Goal: Register for event/course

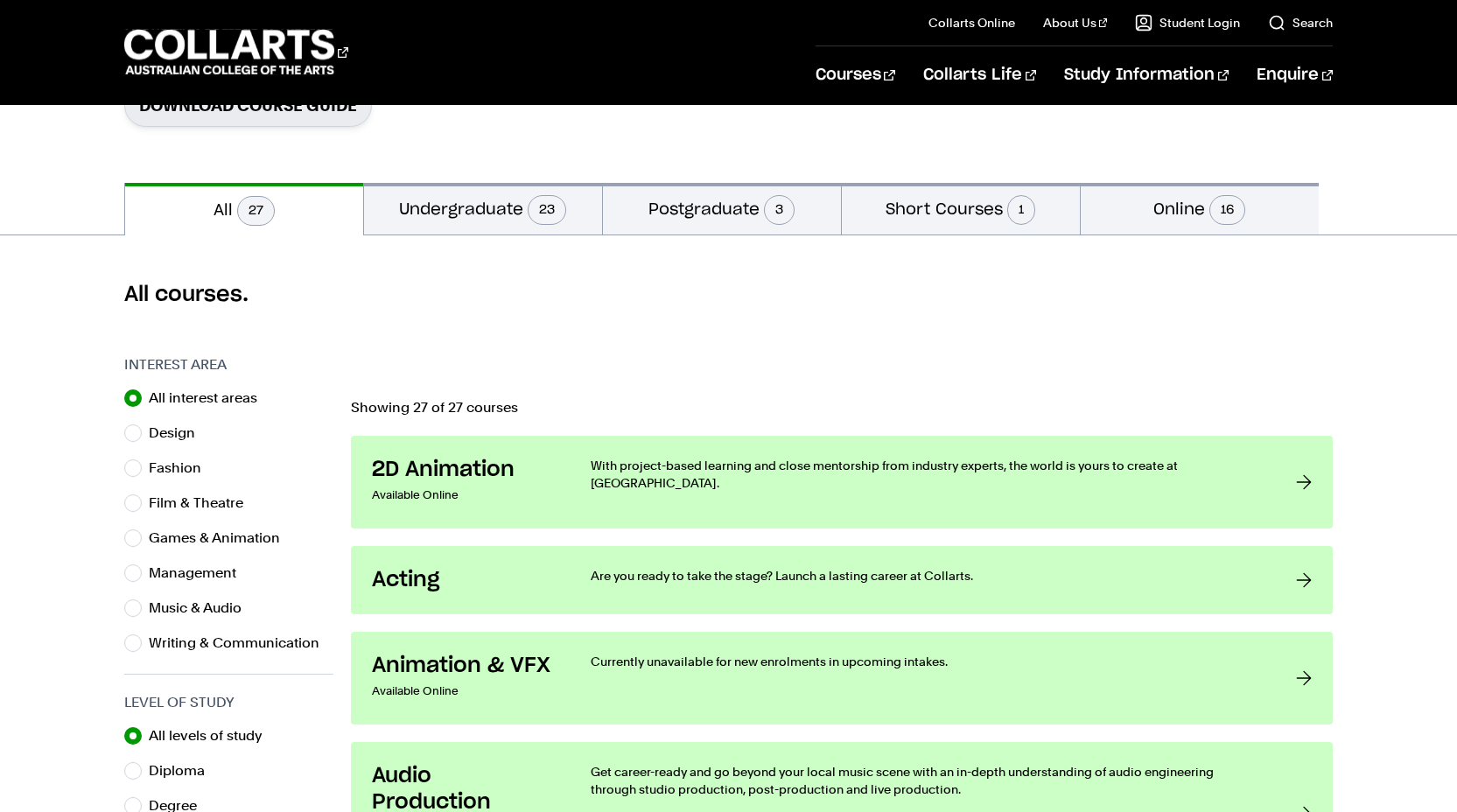
scroll to position [324, 0]
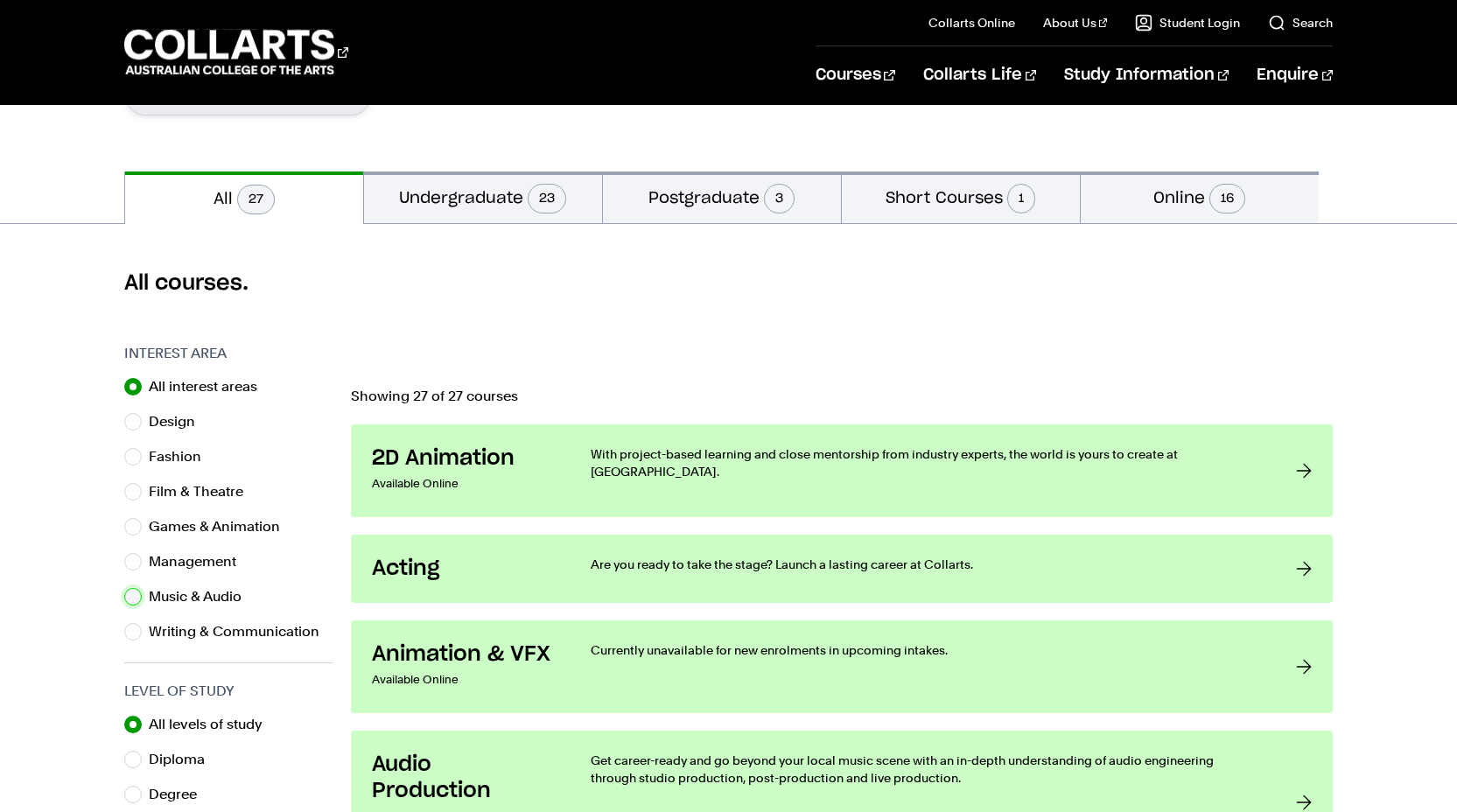
click at [132, 598] on input "Music & Audio" at bounding box center [133, 597] width 18 height 18
radio input "true"
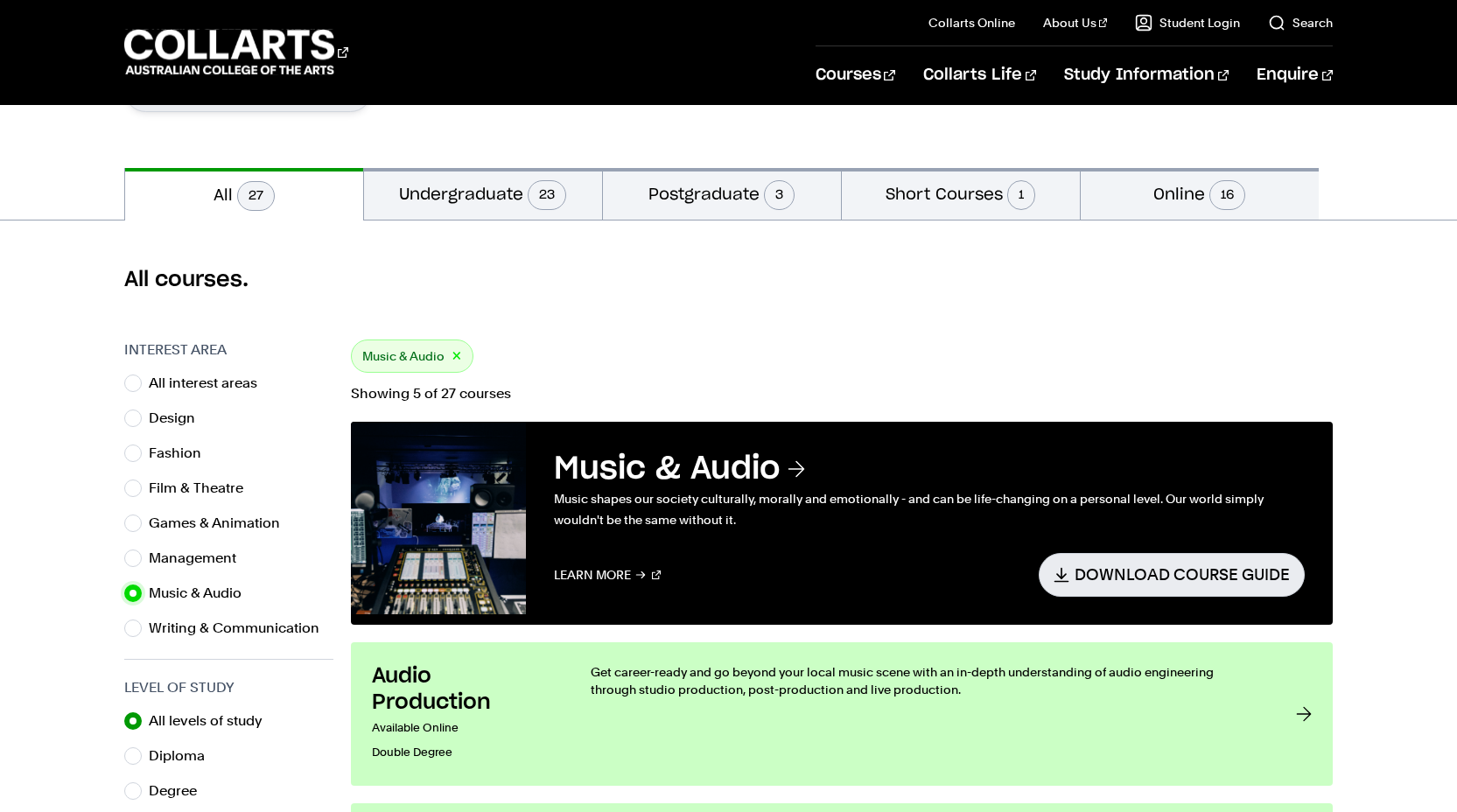
scroll to position [302, 0]
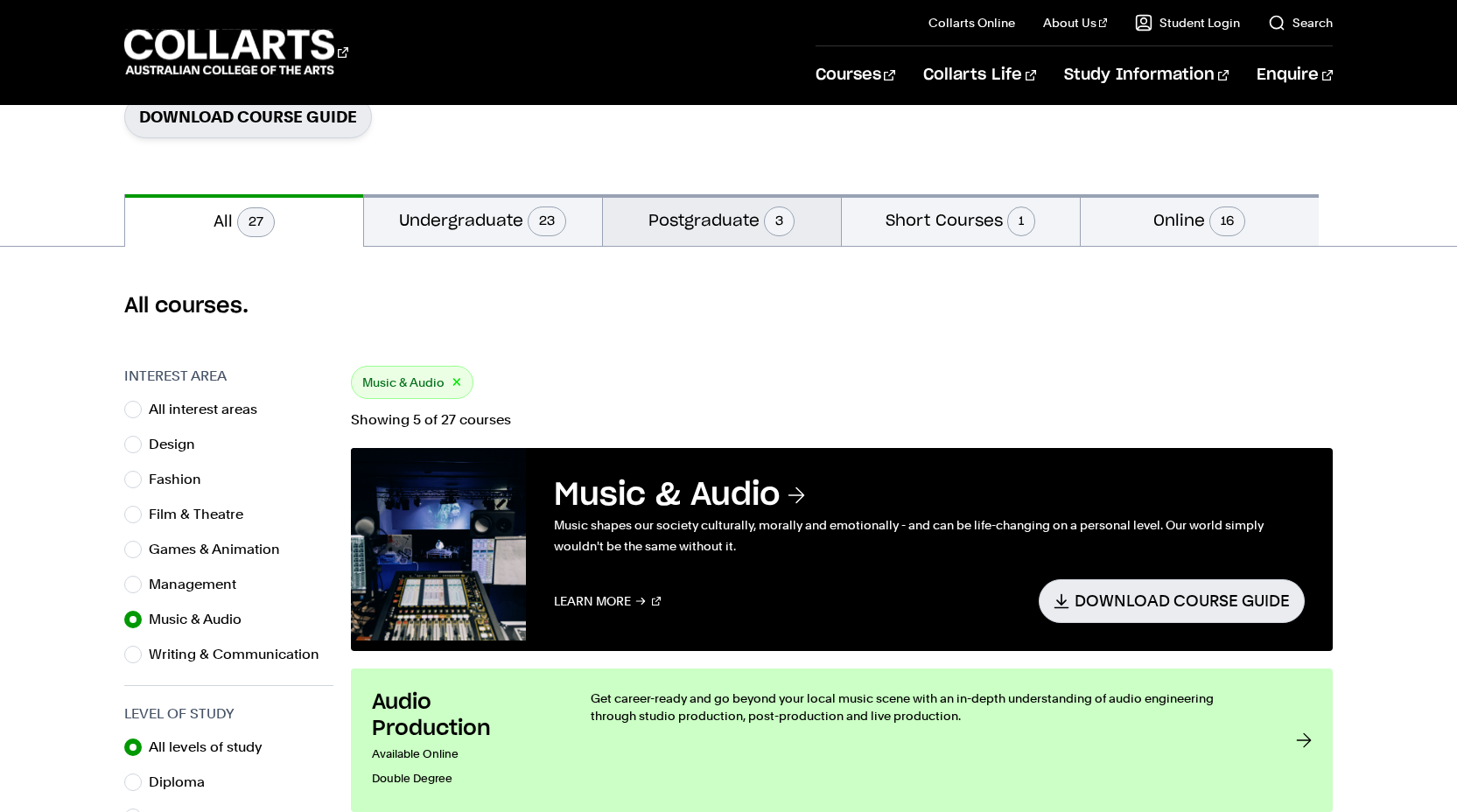
click at [728, 234] on button "Postgraduate 3" at bounding box center [722, 220] width 238 height 52
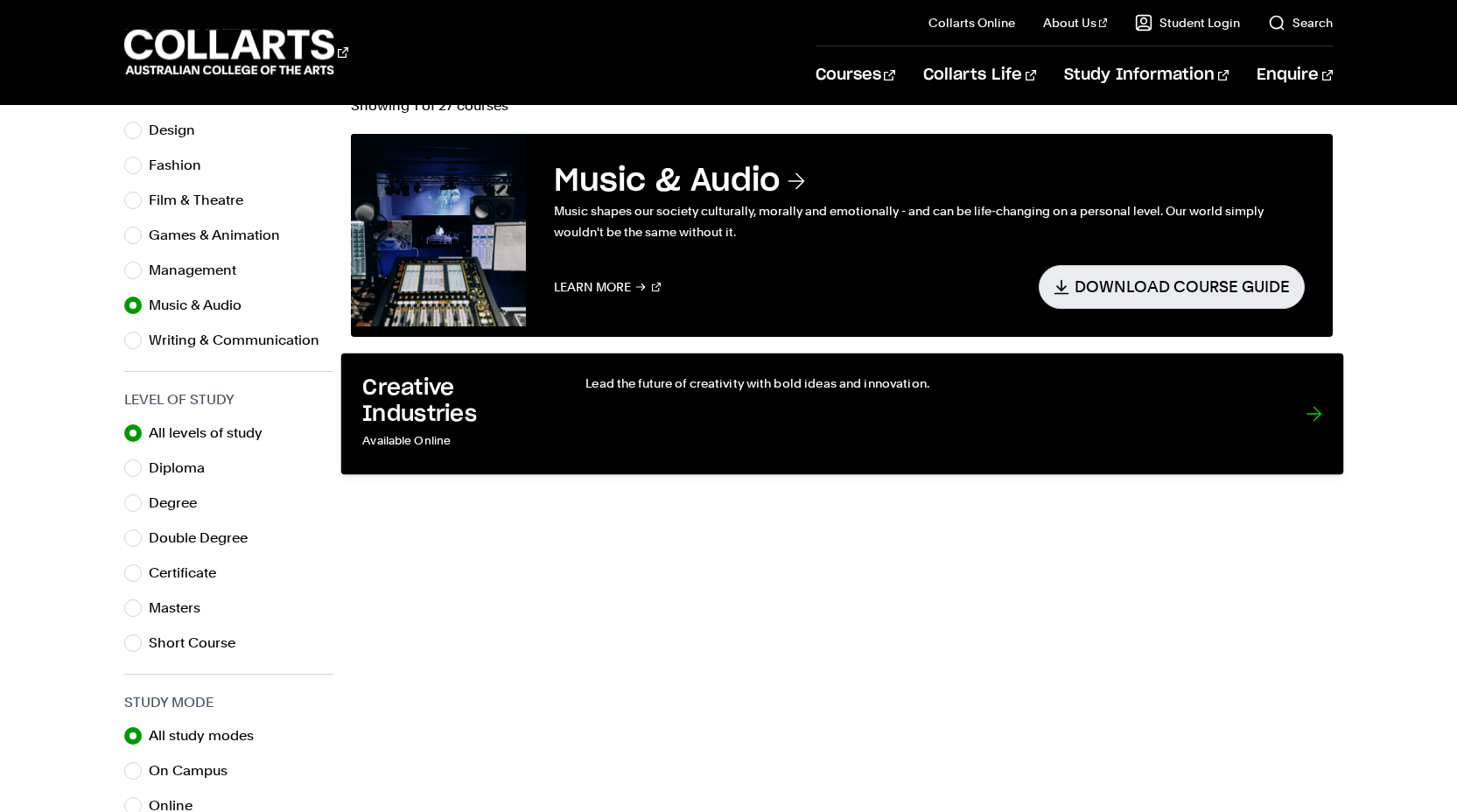
scroll to position [617, 0]
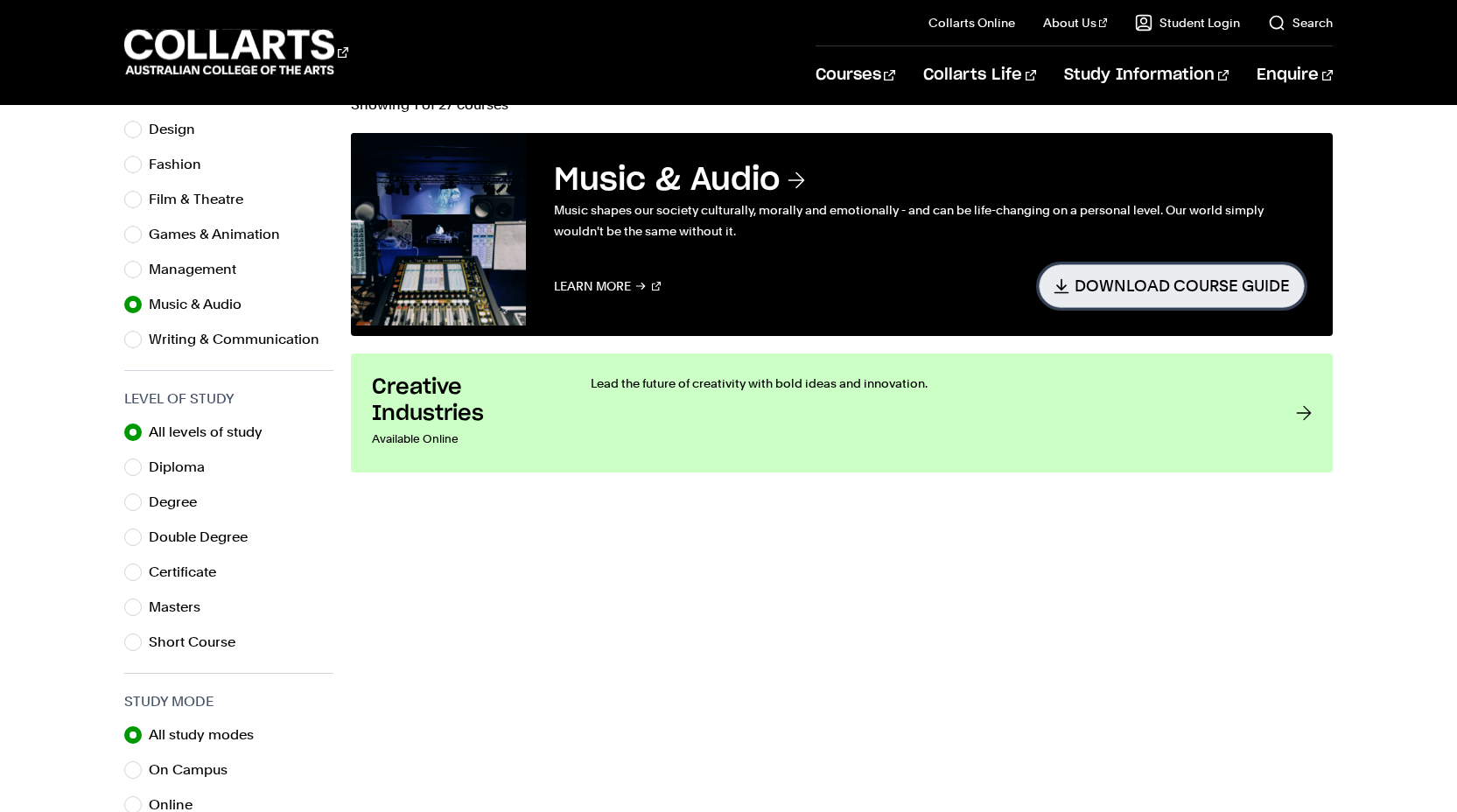
click at [1214, 297] on link "Download Course Guide" at bounding box center [1171, 286] width 266 height 43
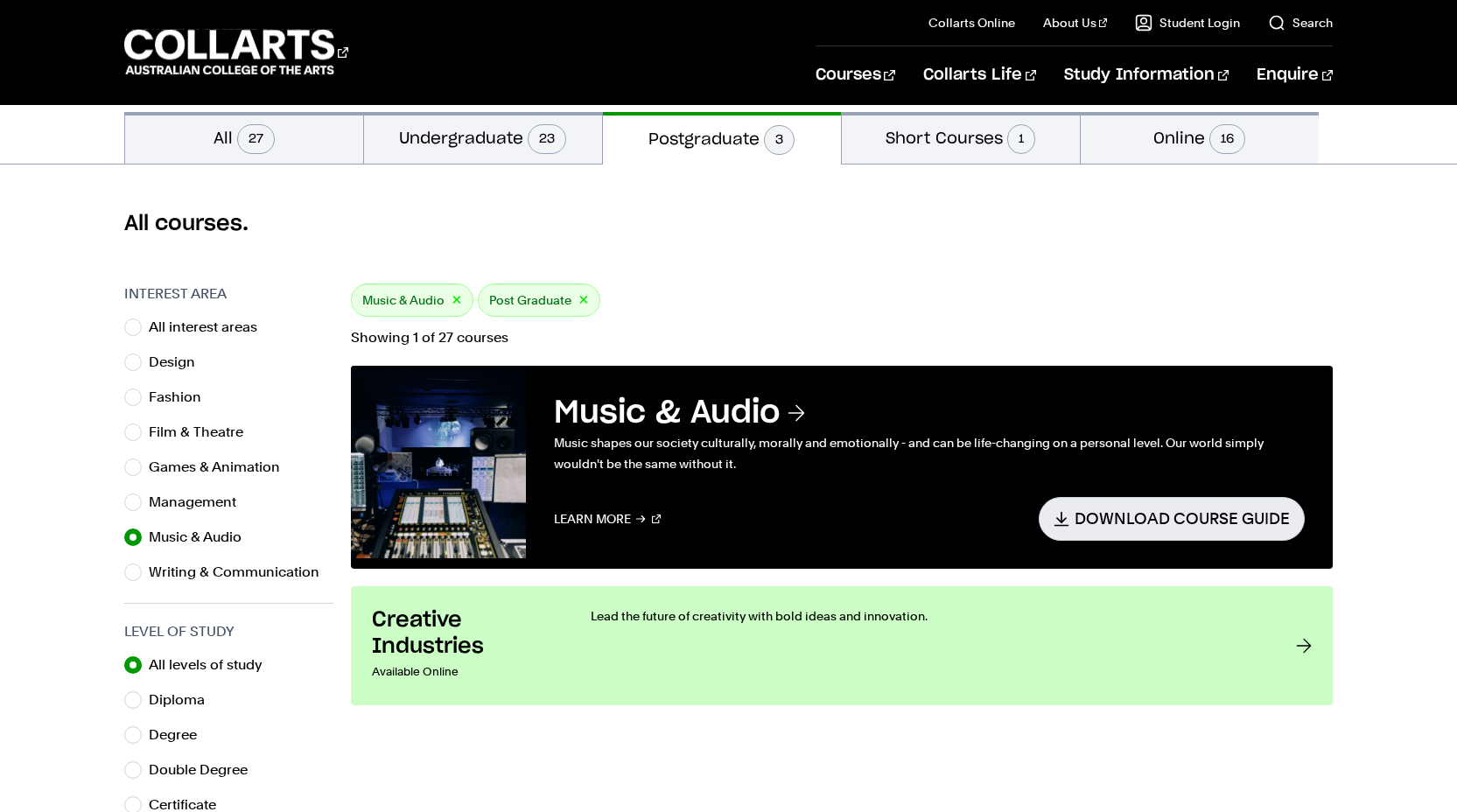
scroll to position [374, 0]
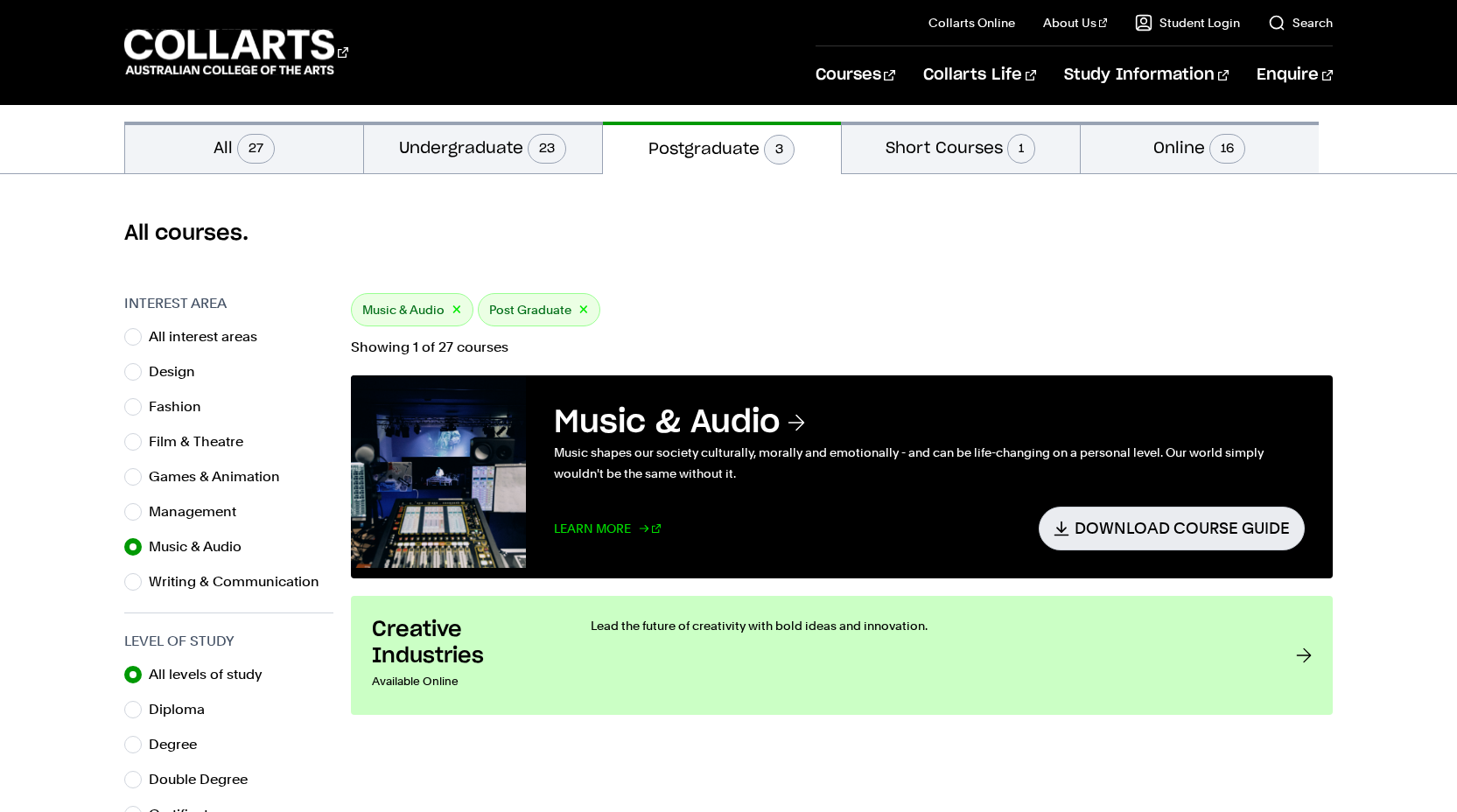
click at [617, 523] on link "Learn More" at bounding box center [608, 527] width 107 height 43
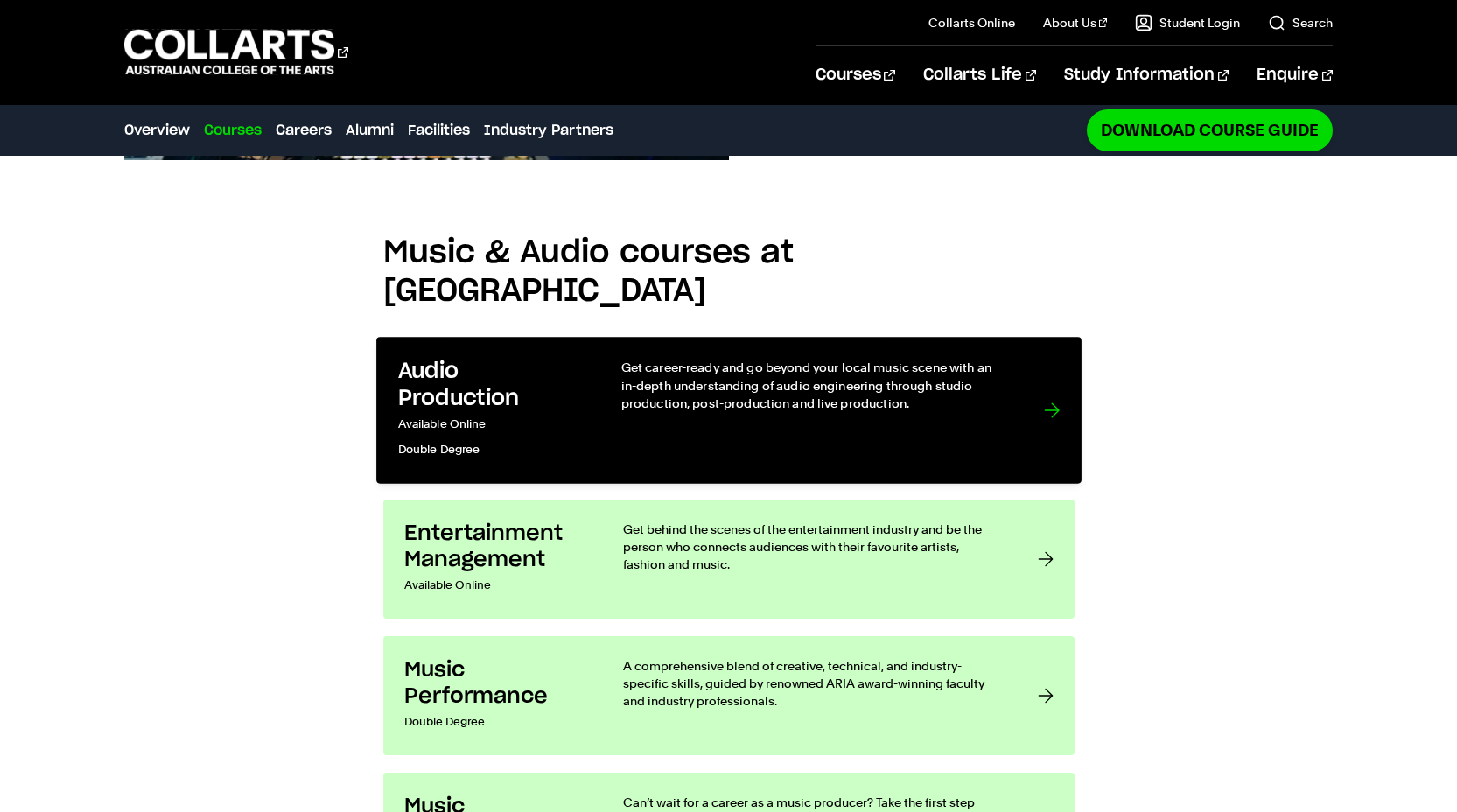
scroll to position [1361, 0]
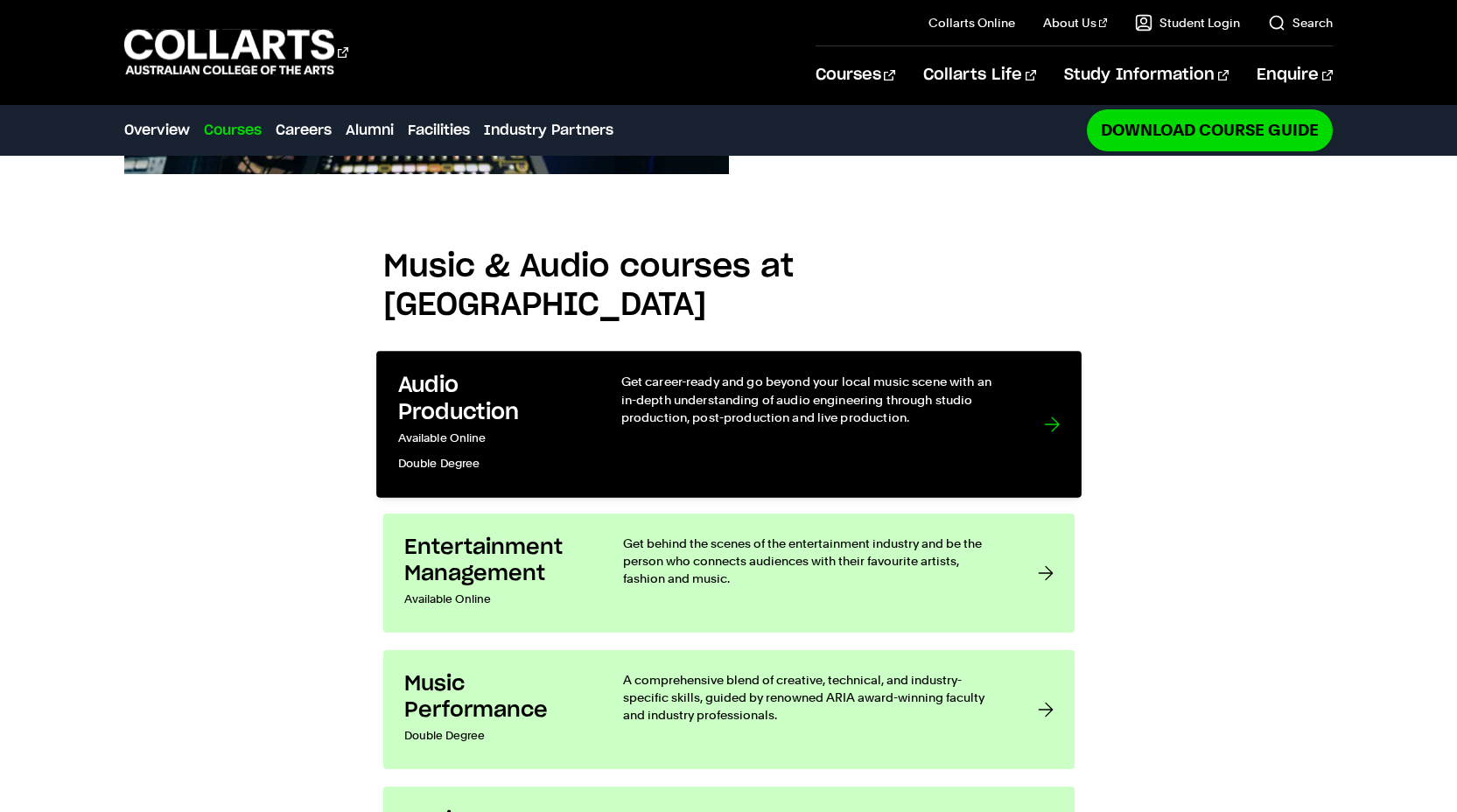
click at [967, 372] on div "Get career-ready and go beyond your local music scene with an in-depth understa…" at bounding box center [814, 424] width 388 height 103
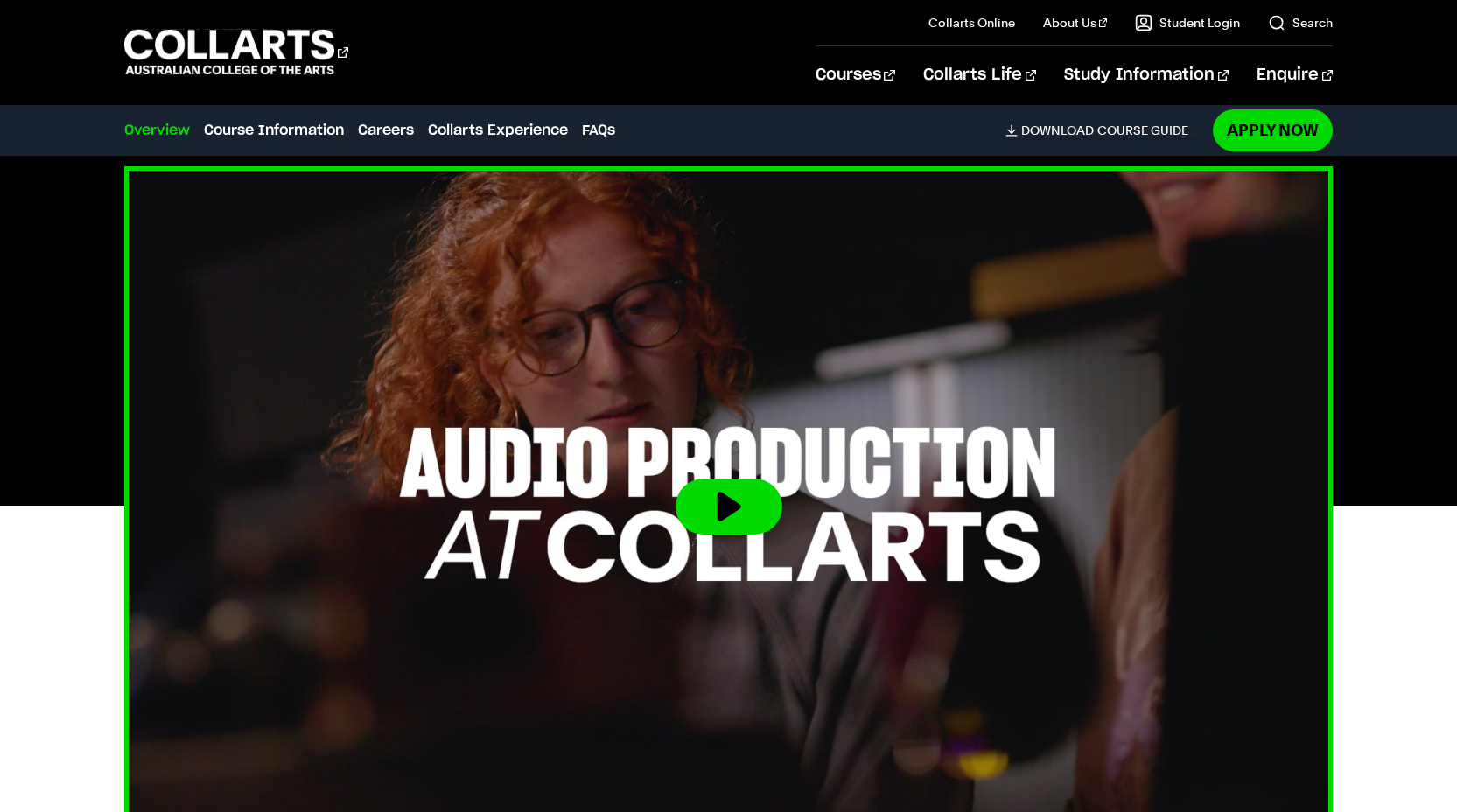
scroll to position [468, 0]
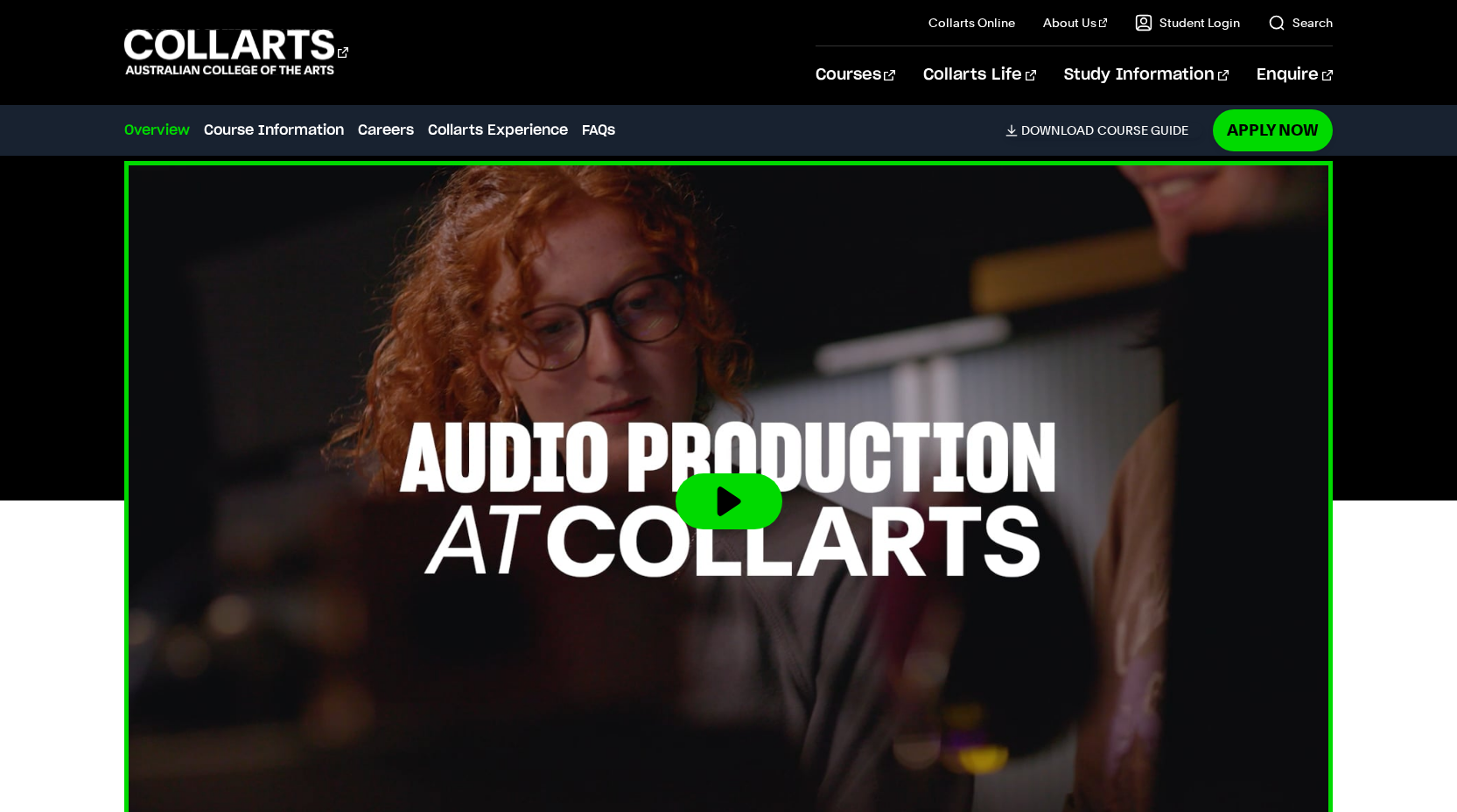
click at [743, 504] on button at bounding box center [728, 502] width 106 height 56
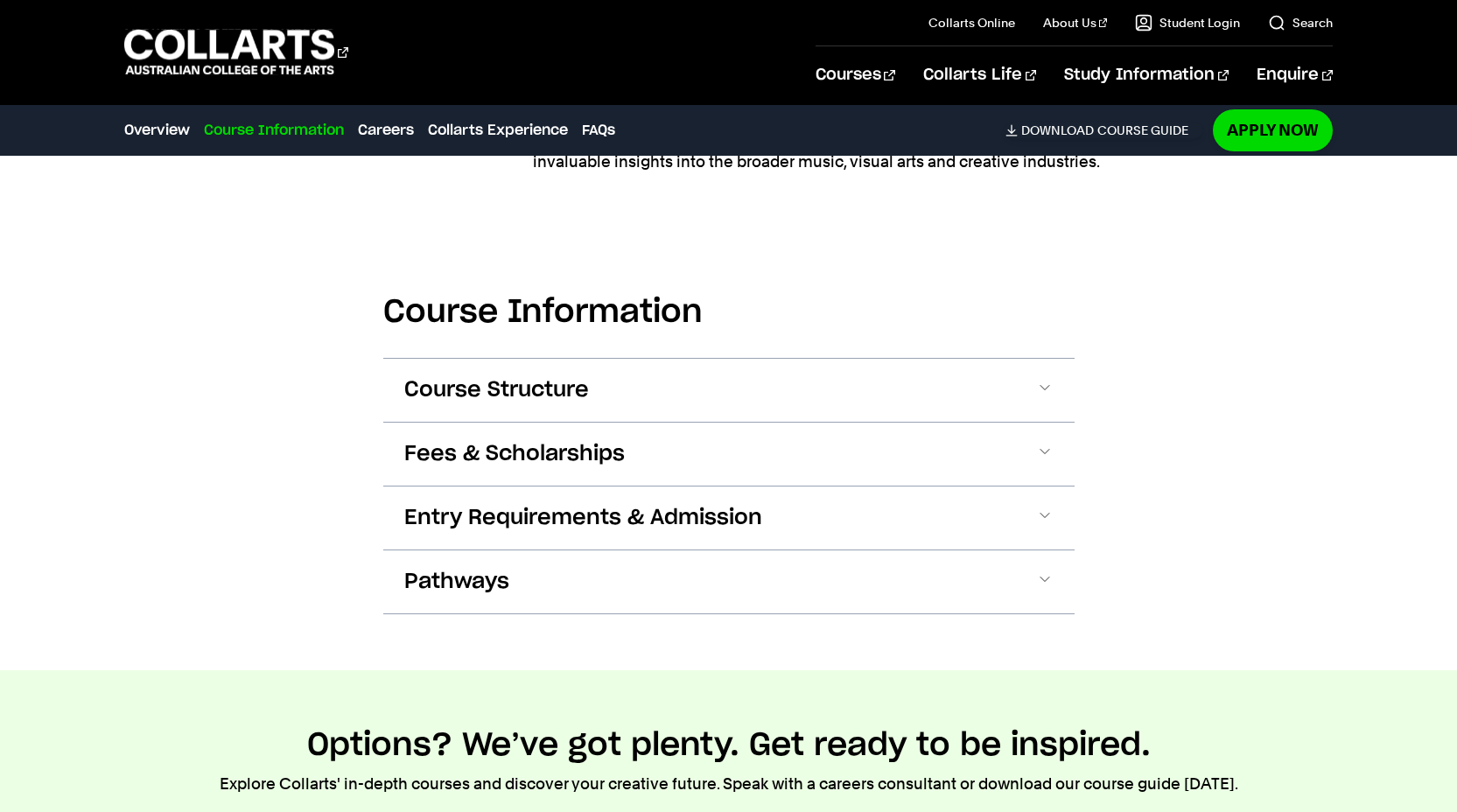
scroll to position [1703, 0]
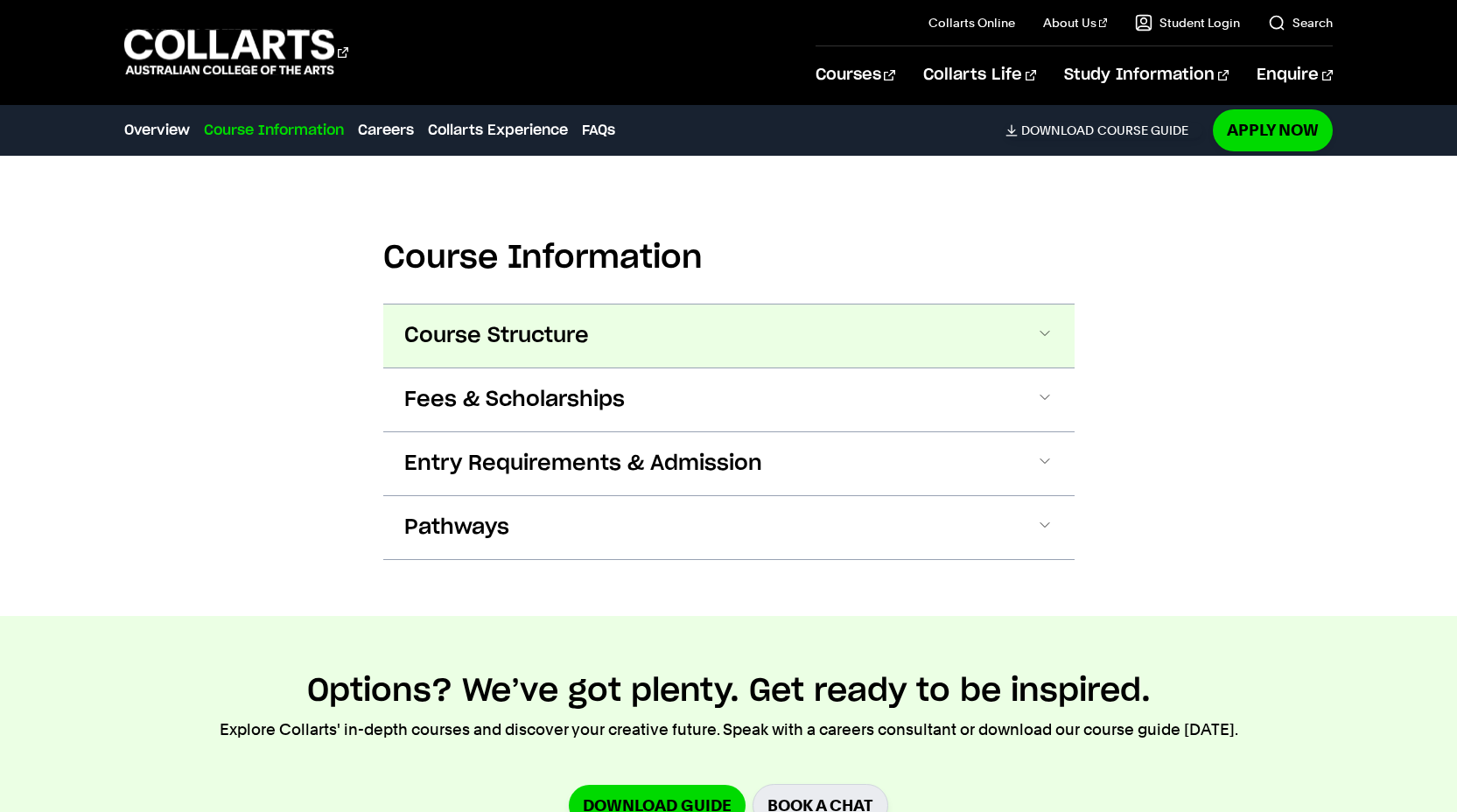
click at [649, 335] on button "Course Structure" at bounding box center [728, 335] width 692 height 63
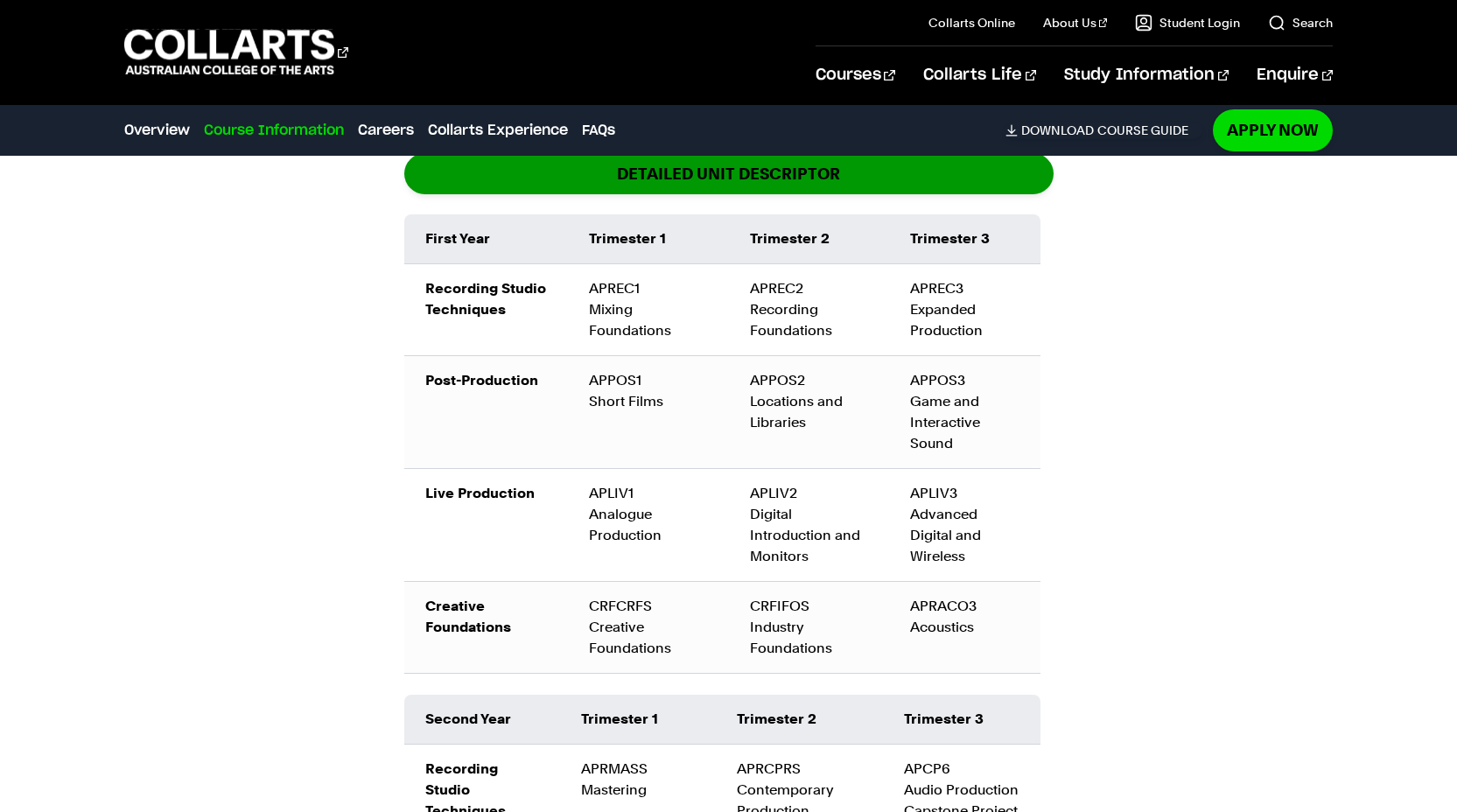
scroll to position [2008, 0]
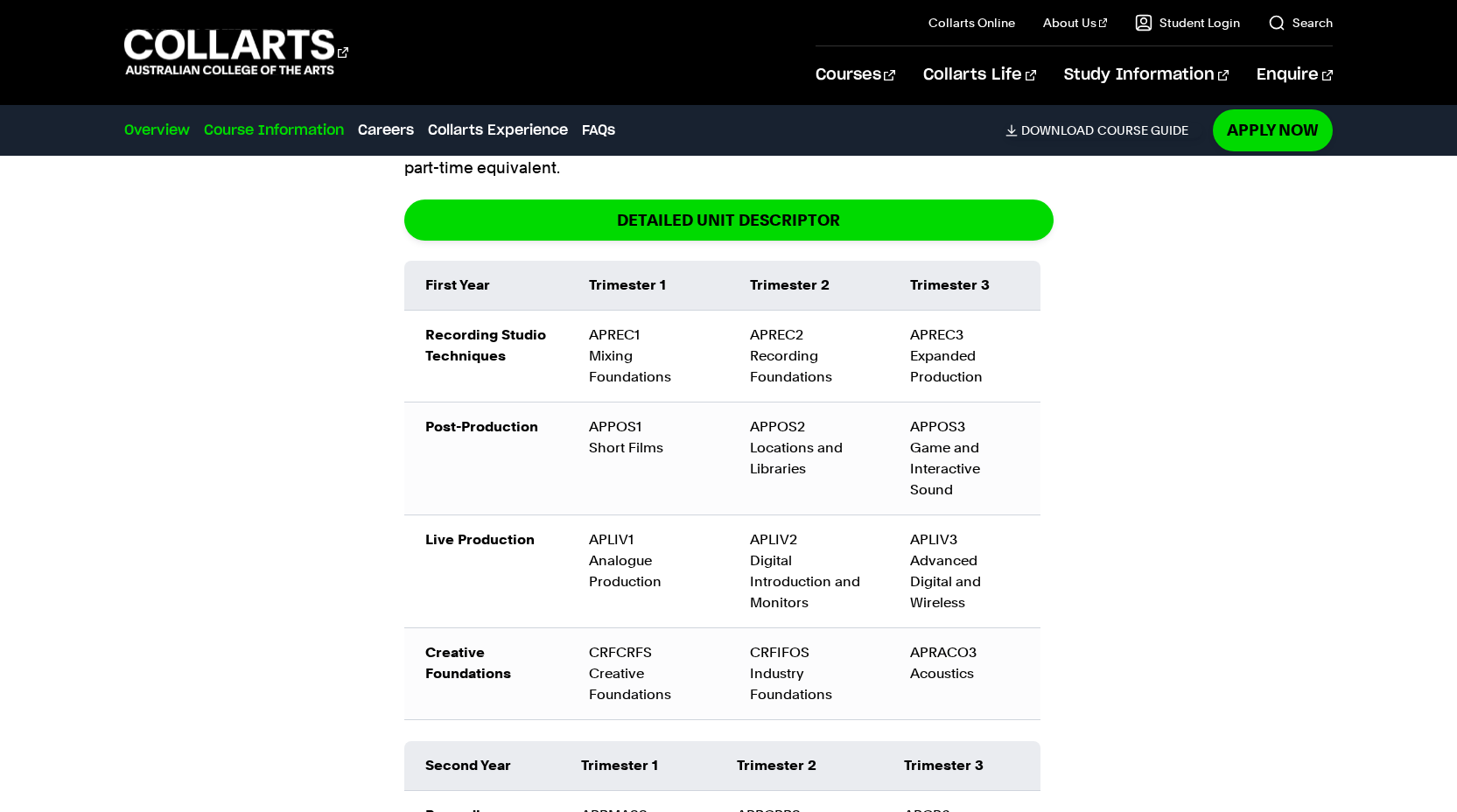
click at [153, 128] on link "Overview" at bounding box center [157, 129] width 66 height 21
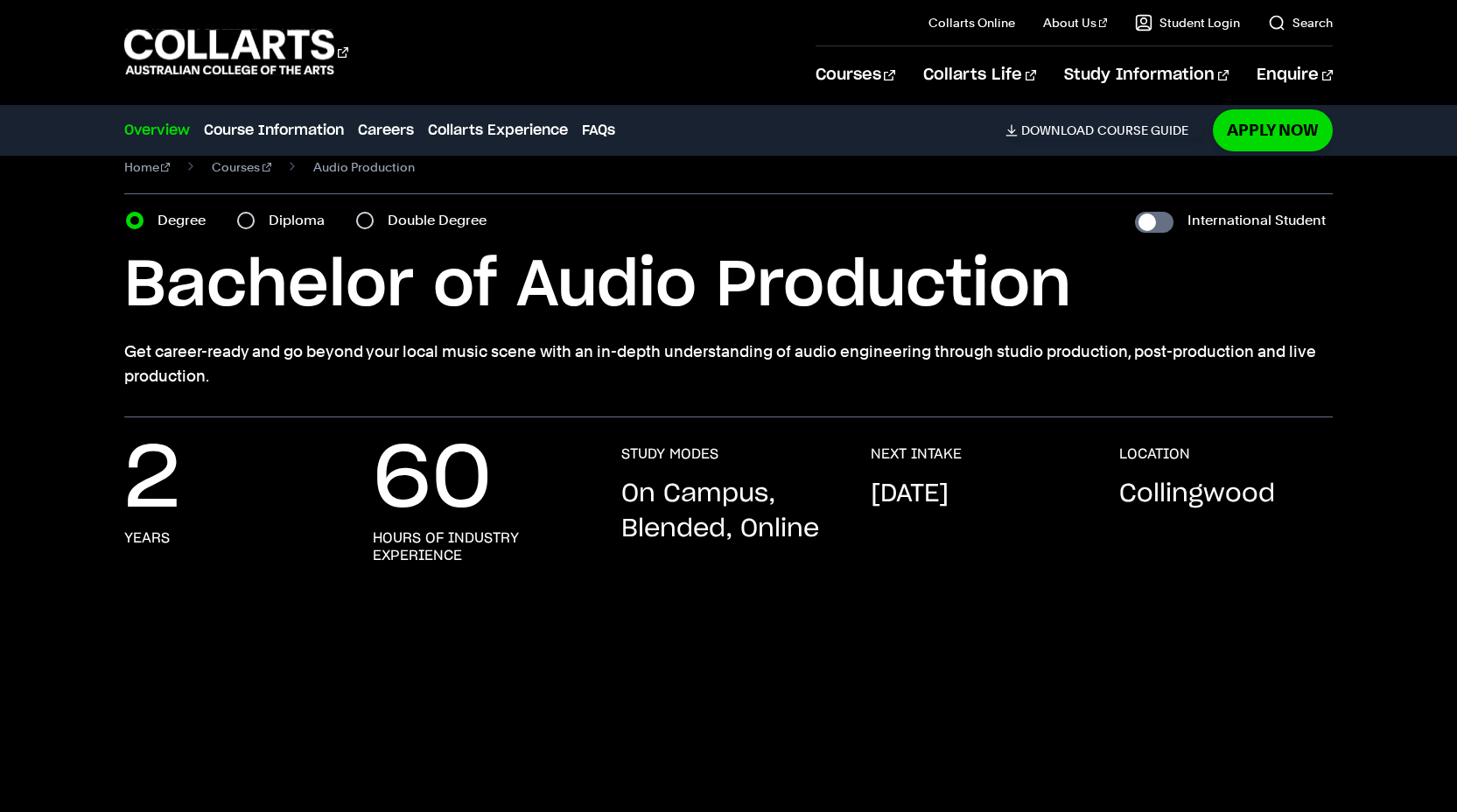
scroll to position [0, 0]
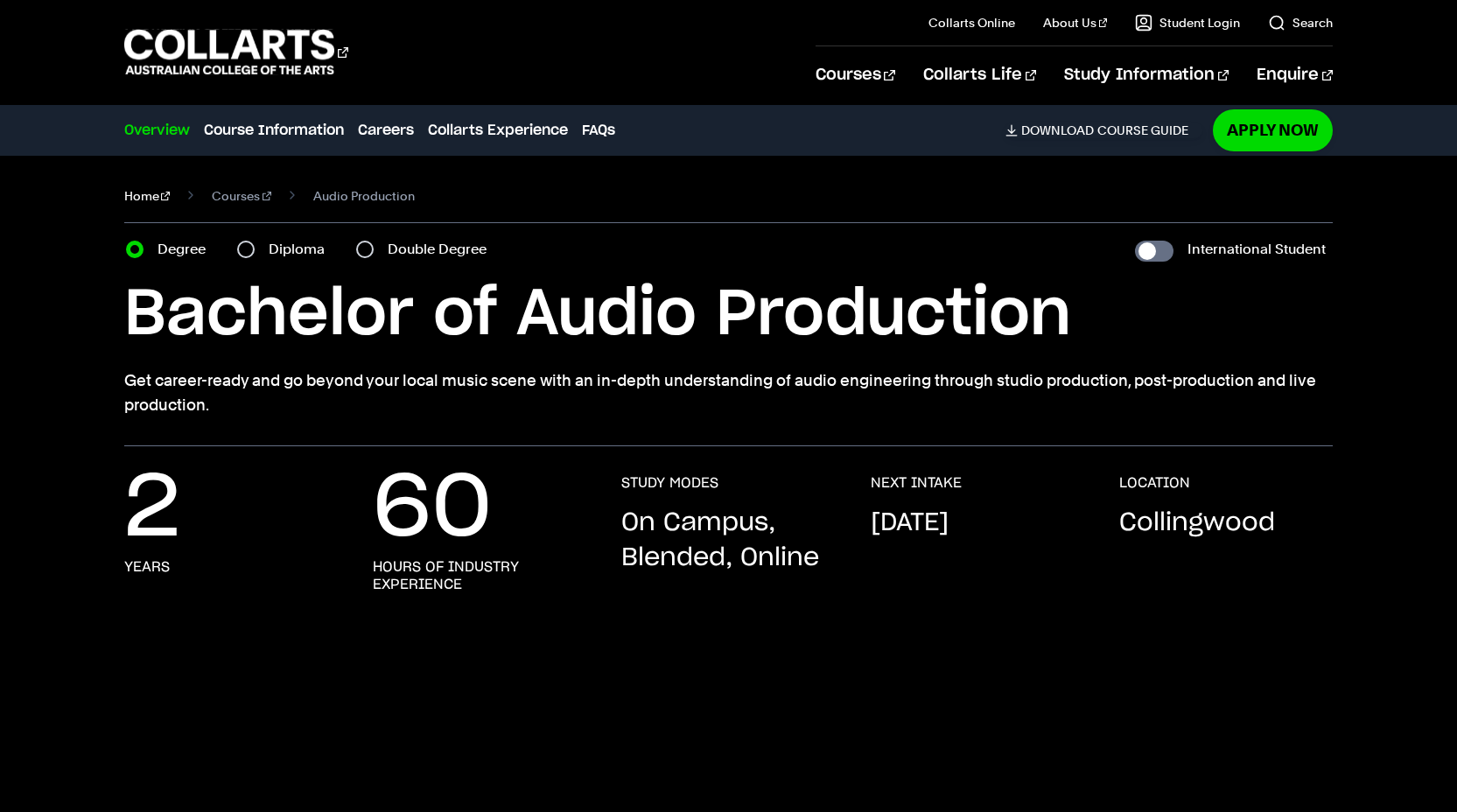
click at [130, 187] on link "Home" at bounding box center [147, 196] width 47 height 25
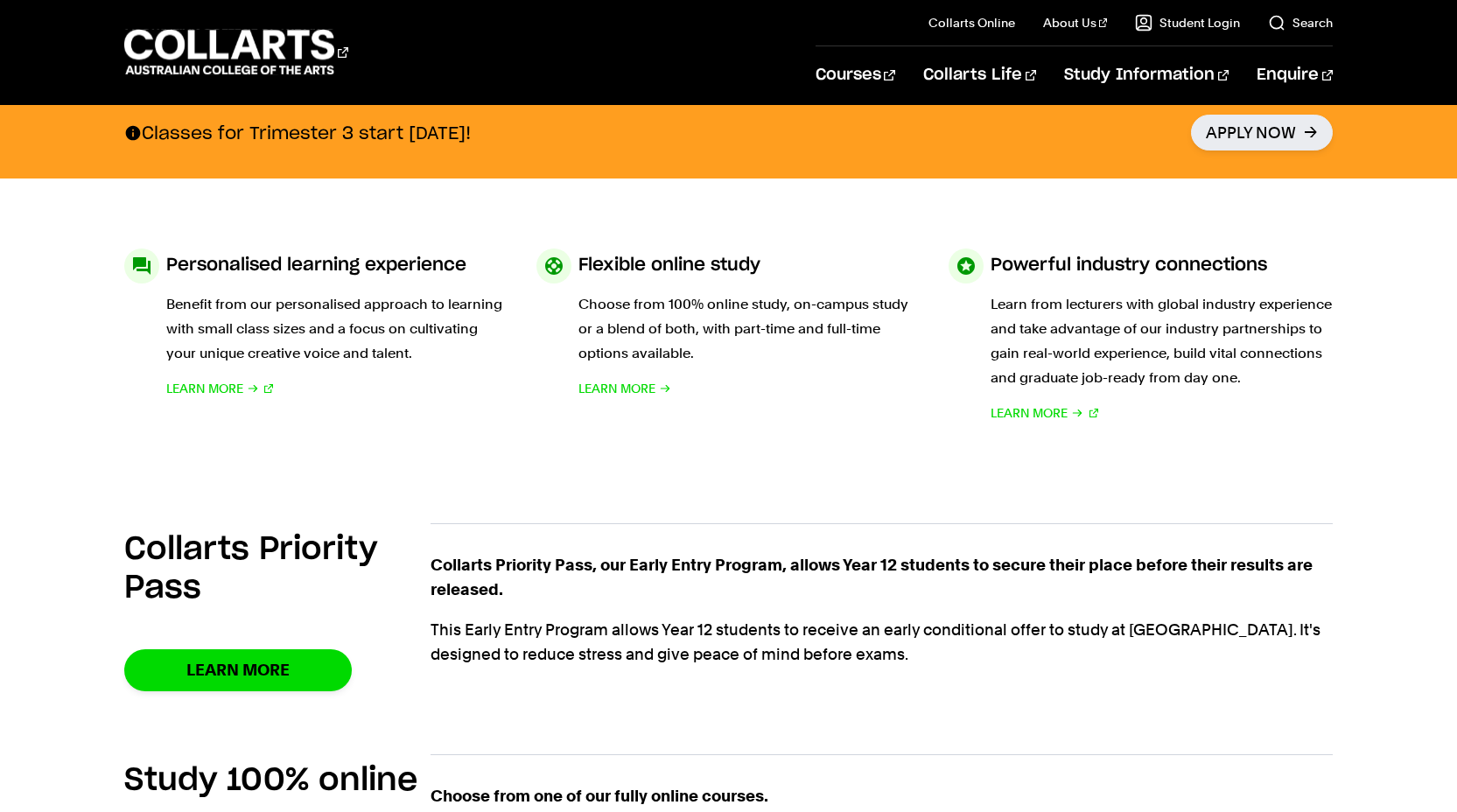
scroll to position [330, 0]
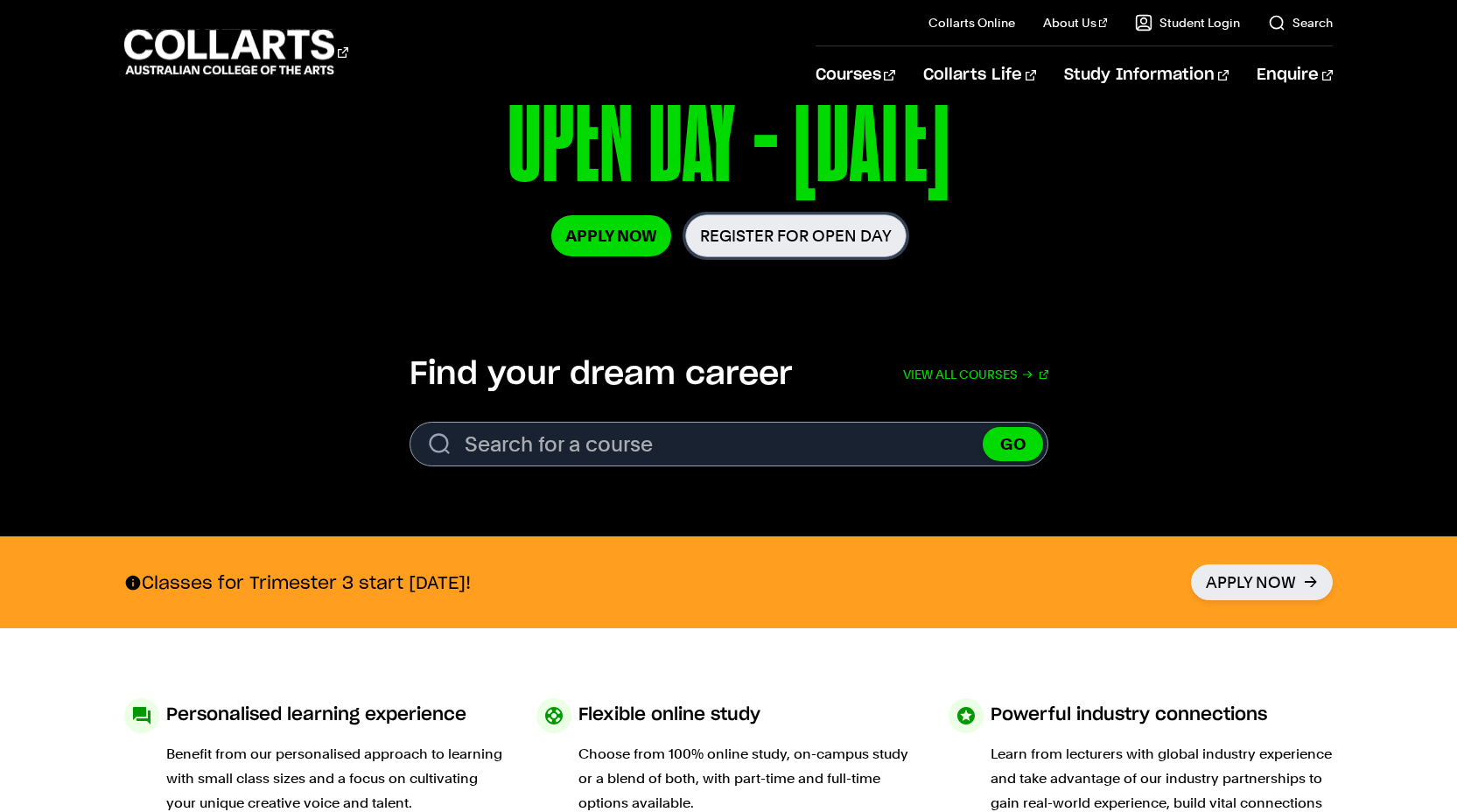
click at [779, 229] on link "Register for Open Day" at bounding box center [795, 235] width 221 height 43
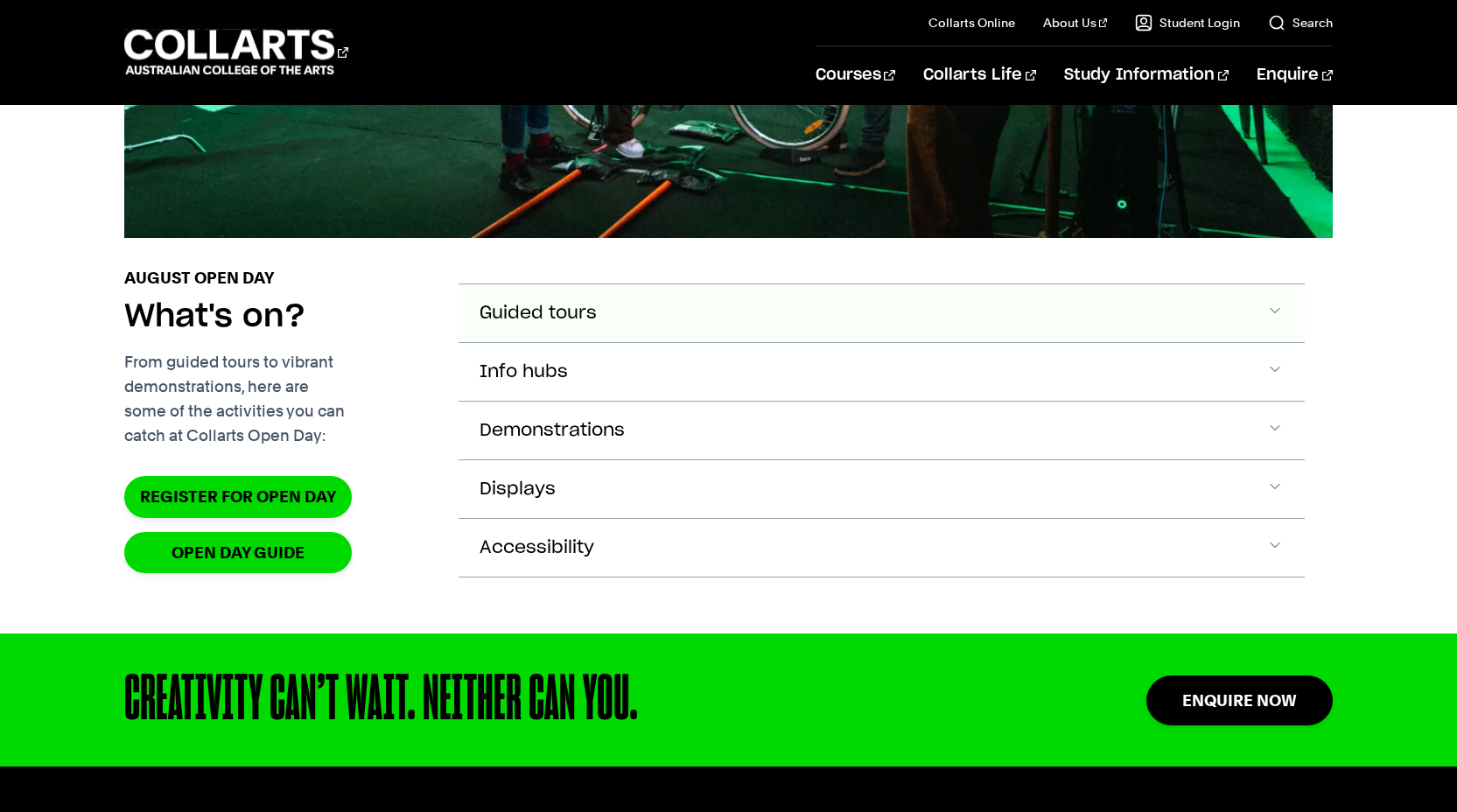
click at [558, 323] on span "Guided tours" at bounding box center [538, 313] width 117 height 20
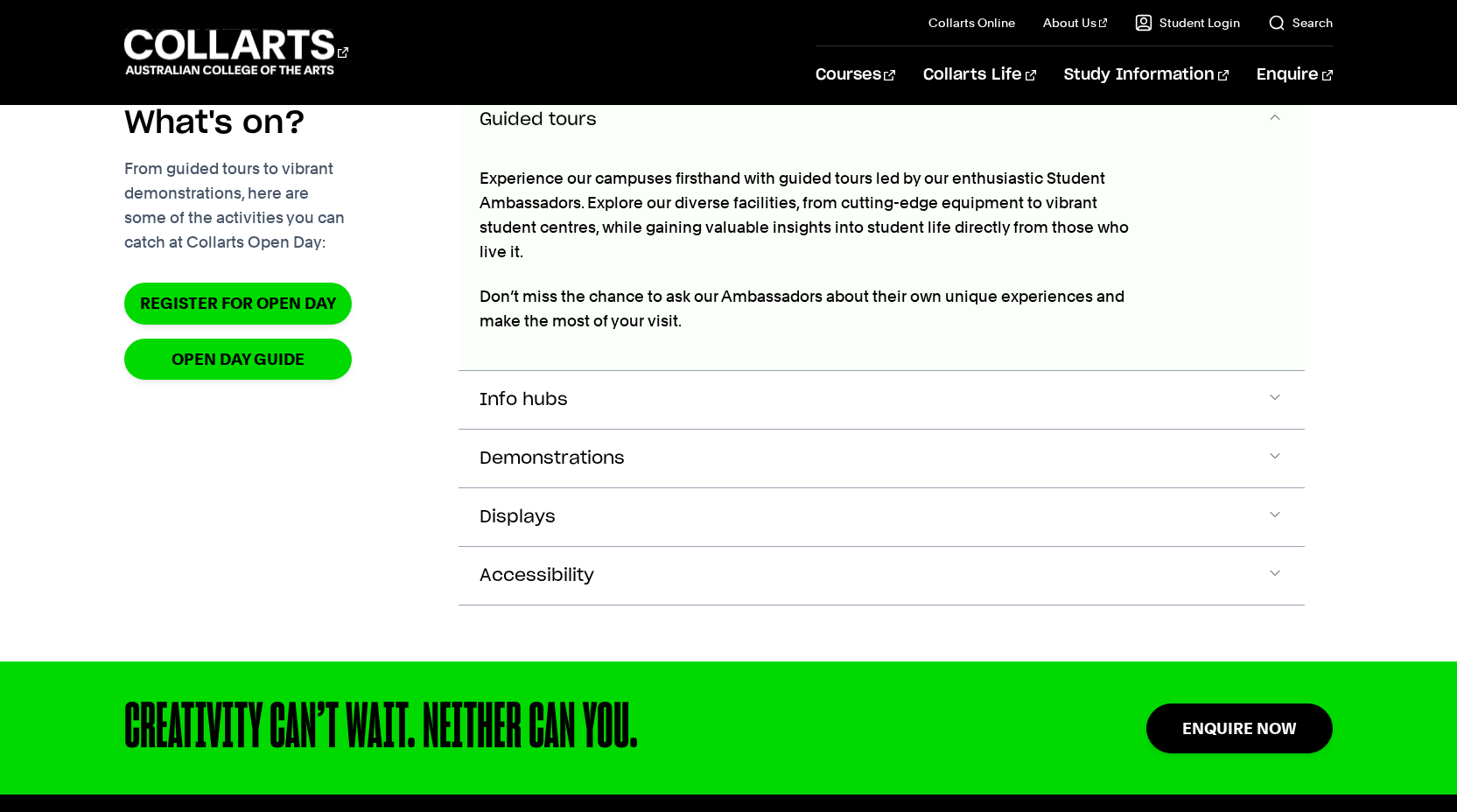
scroll to position [2066, 0]
click at [579, 148] on button "Info hubs" at bounding box center [882, 119] width 847 height 58
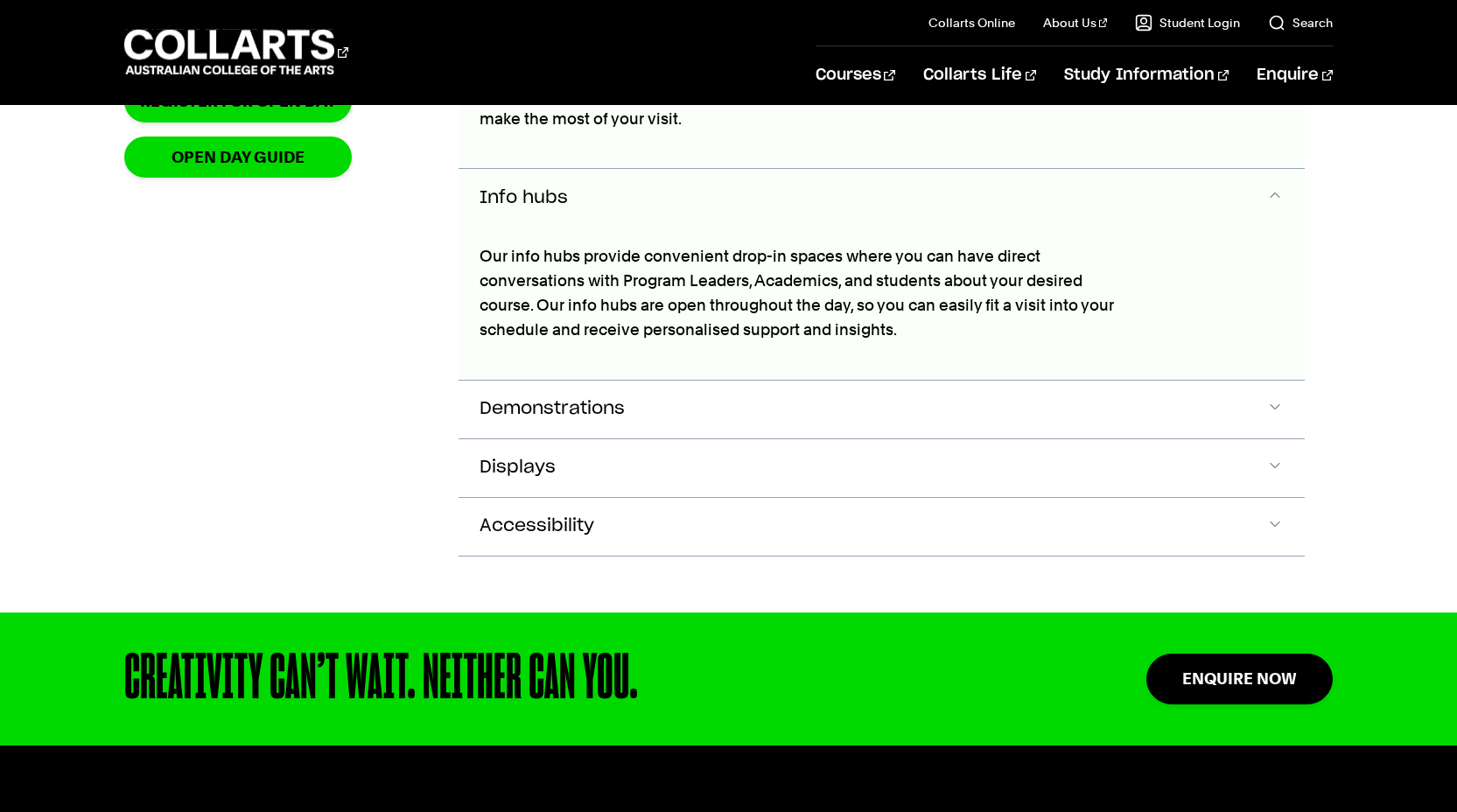
scroll to position [2345, 0]
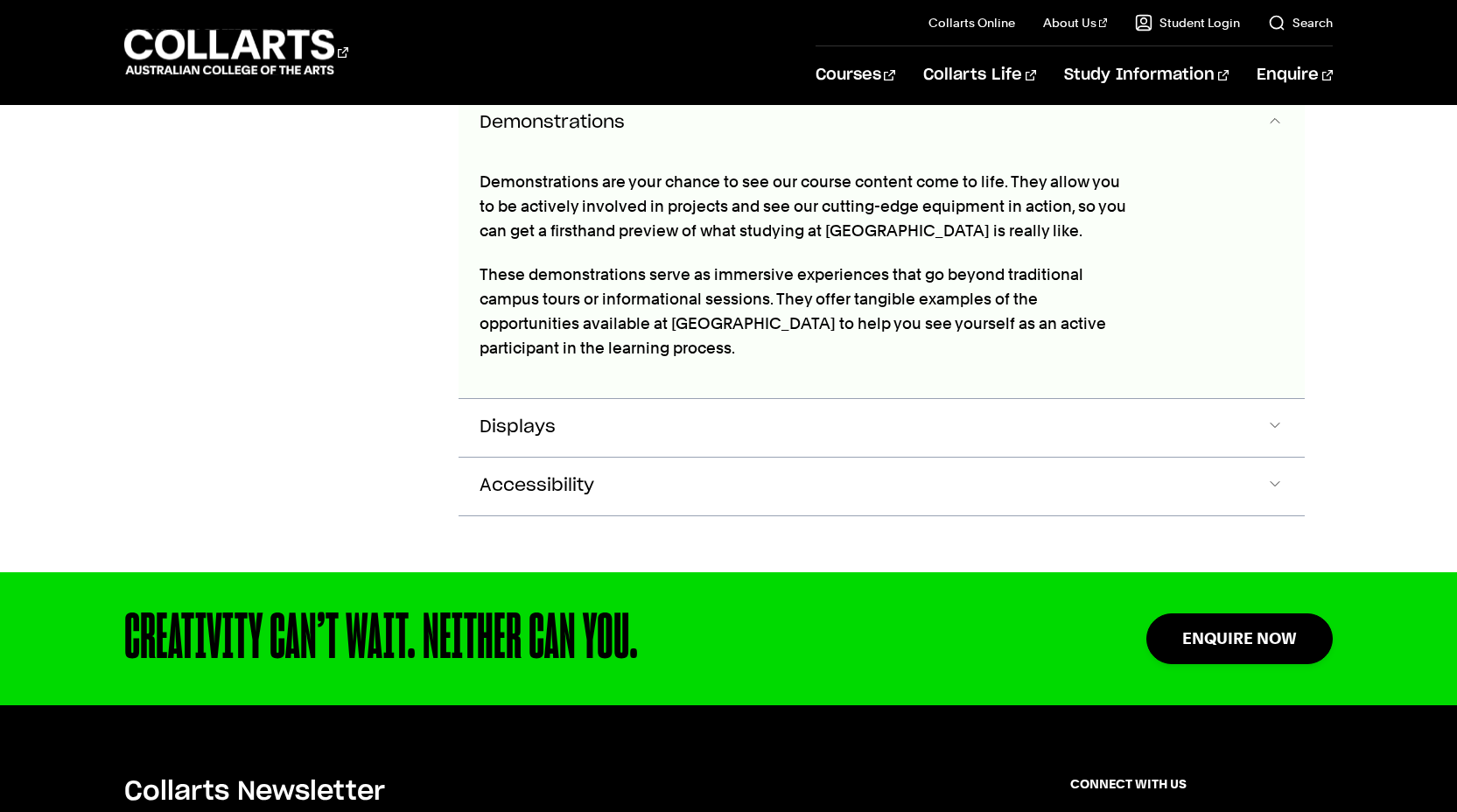
scroll to position [2555, 0]
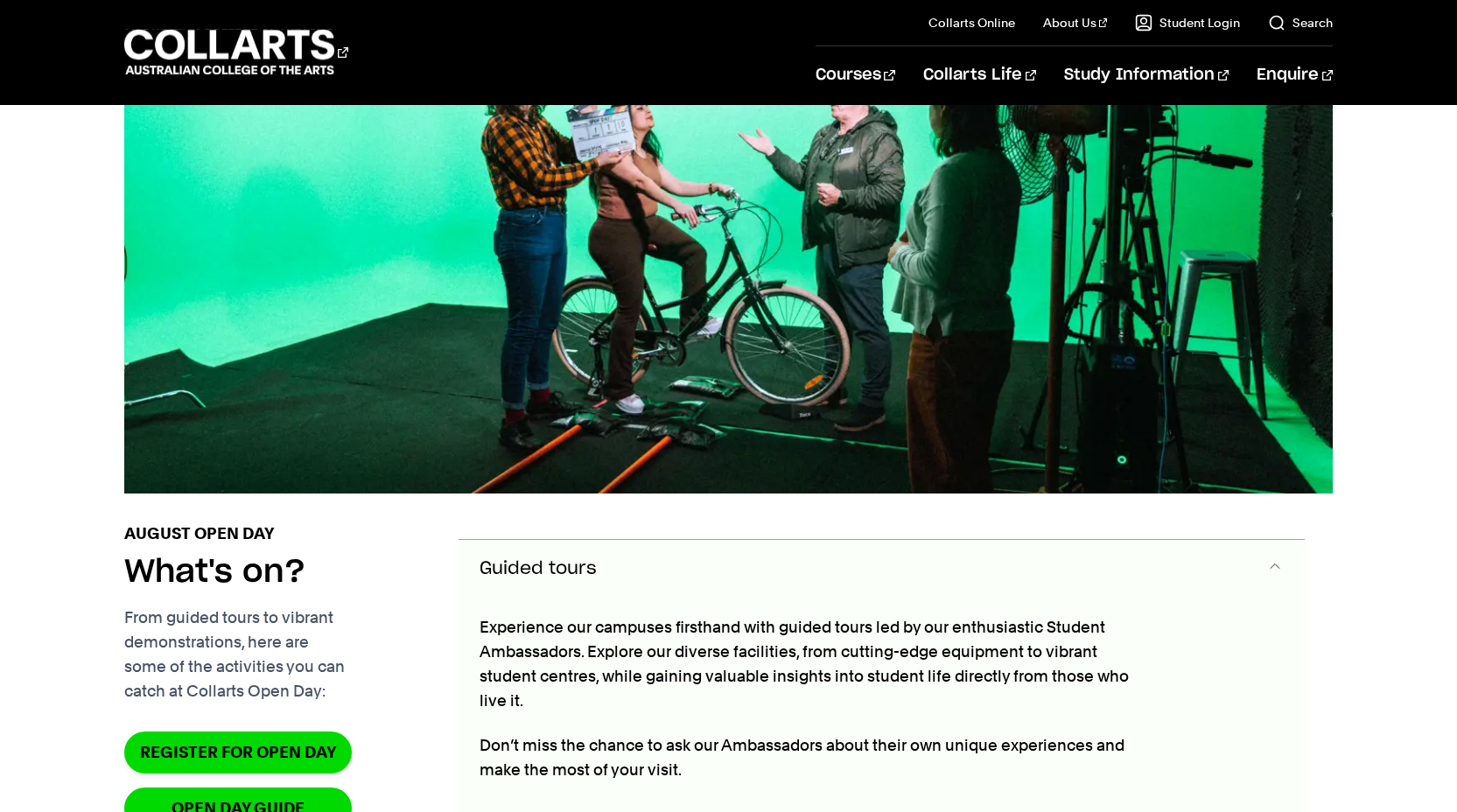
scroll to position [1971, 0]
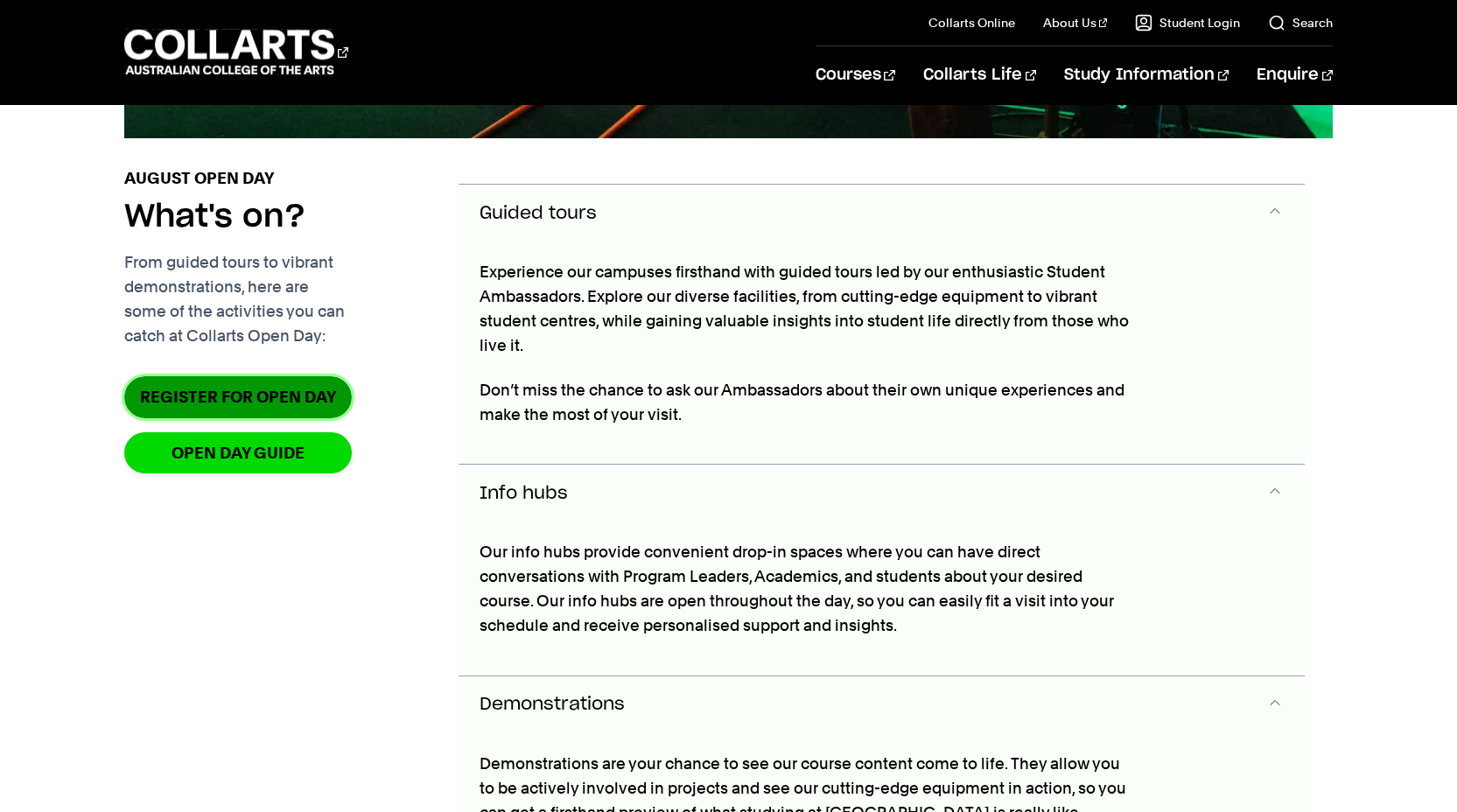
click at [312, 417] on link "Register for Open Day" at bounding box center [238, 396] width 228 height 41
